Goal: Check status

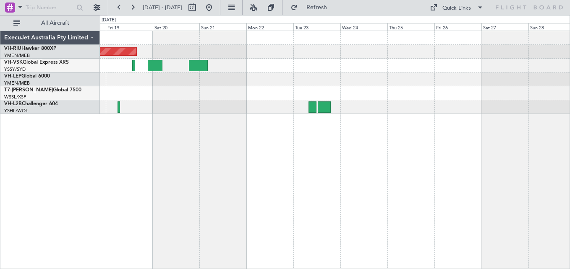
click at [239, 52] on div "Planned Maint [GEOGRAPHIC_DATA] ([GEOGRAPHIC_DATA])" at bounding box center [335, 52] width 470 height 14
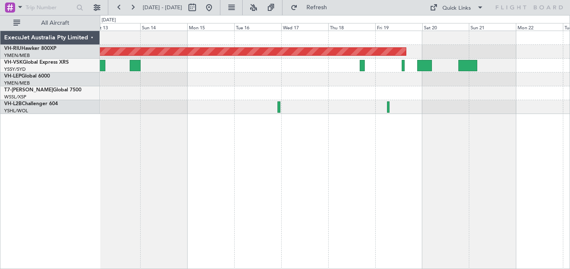
click at [300, 40] on div at bounding box center [335, 38] width 470 height 14
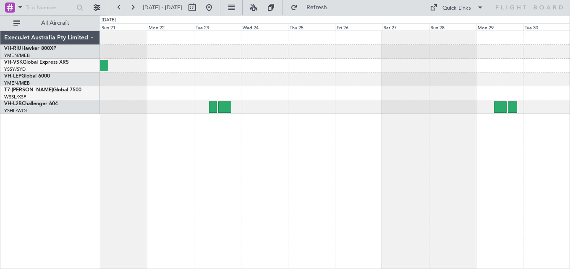
click at [277, 53] on div "Planned Maint [GEOGRAPHIC_DATA] ([GEOGRAPHIC_DATA])" at bounding box center [335, 52] width 470 height 14
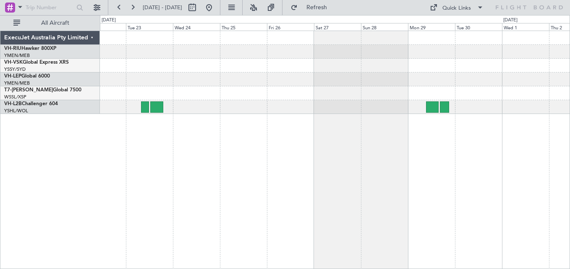
click at [239, 44] on div at bounding box center [335, 72] width 470 height 83
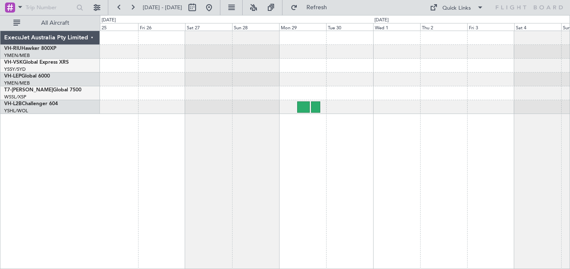
click at [205, 42] on div at bounding box center [335, 38] width 470 height 14
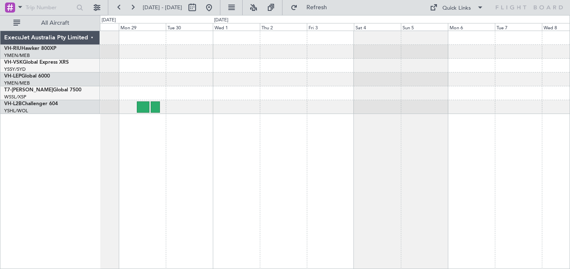
click at [228, 49] on div at bounding box center [335, 52] width 470 height 14
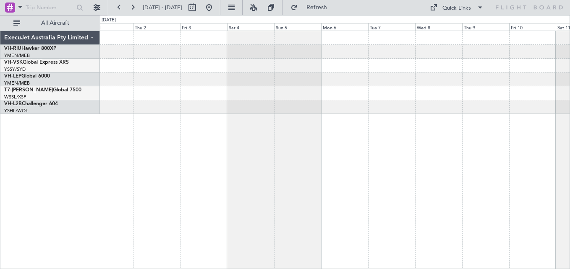
click at [270, 55] on div at bounding box center [335, 52] width 470 height 14
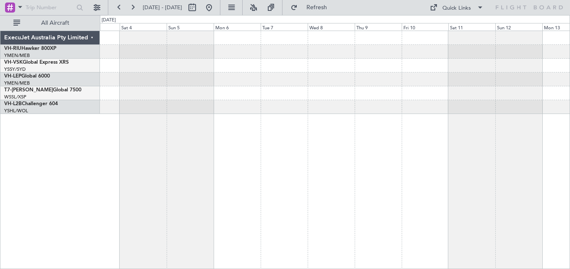
click at [214, 56] on div at bounding box center [335, 52] width 470 height 14
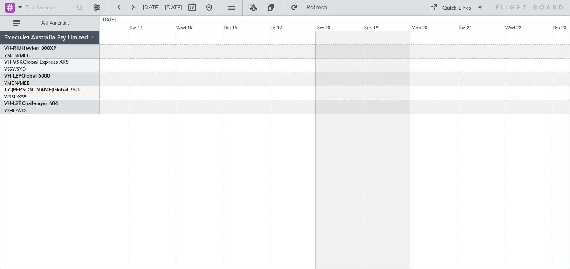
click at [80, 68] on div "ExecuJet Australia Pty Limited VH-RIU Hawker 800XP YMEN/MEB [GEOGRAPHIC_DATA] (…" at bounding box center [285, 142] width 570 height 254
click at [230, 66] on div at bounding box center [335, 66] width 470 height 14
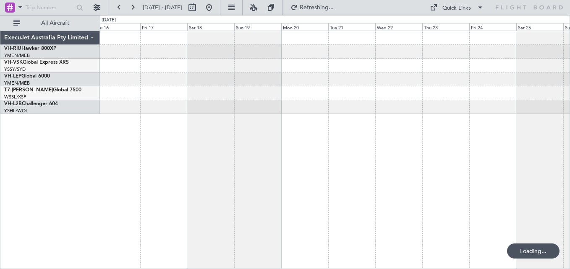
click at [271, 70] on div at bounding box center [335, 66] width 470 height 14
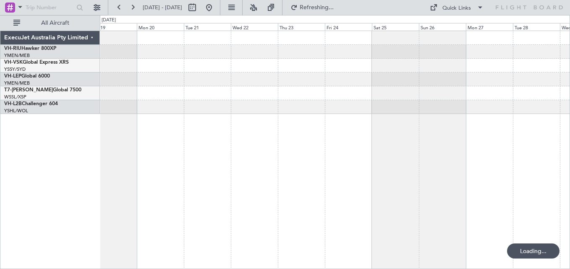
click at [295, 72] on div at bounding box center [335, 66] width 470 height 14
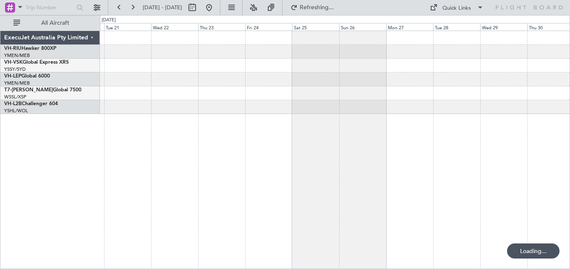
click at [196, 68] on div at bounding box center [335, 66] width 470 height 14
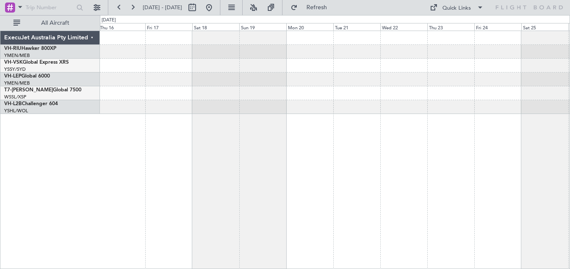
click at [550, 74] on div at bounding box center [335, 72] width 470 height 83
